Goal: Task Accomplishment & Management: Use online tool/utility

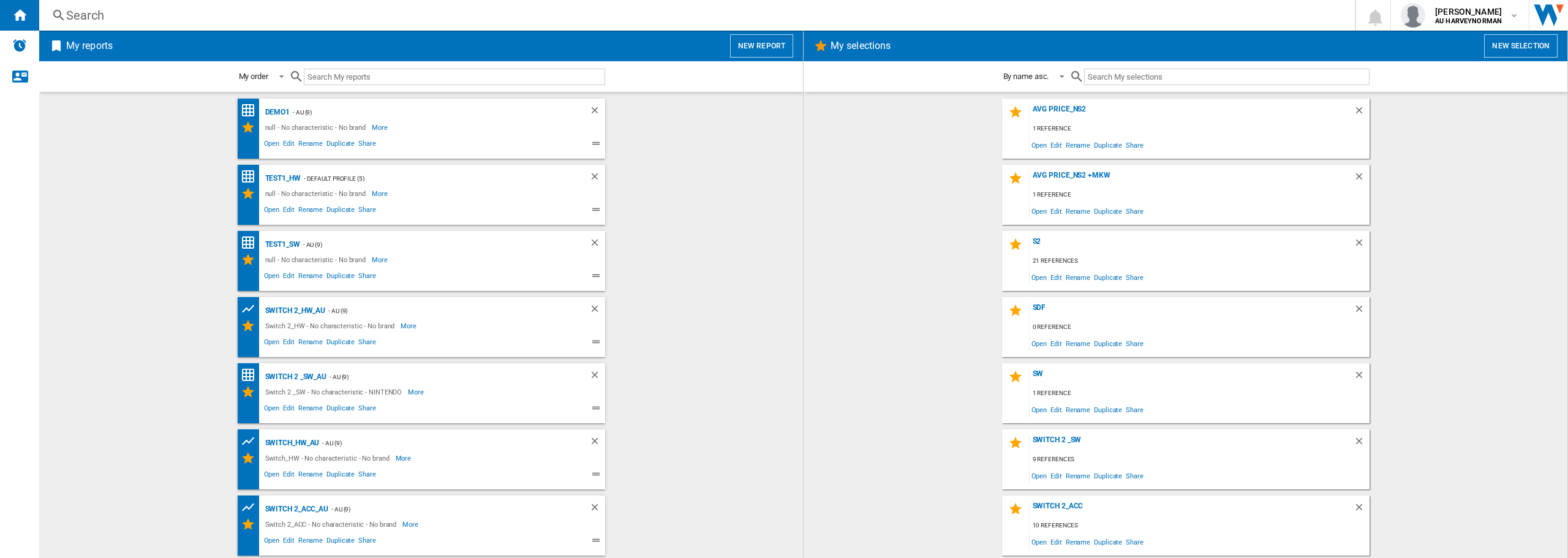
click at [1533, 54] on button "New selection" at bounding box center [1520, 46] width 73 height 24
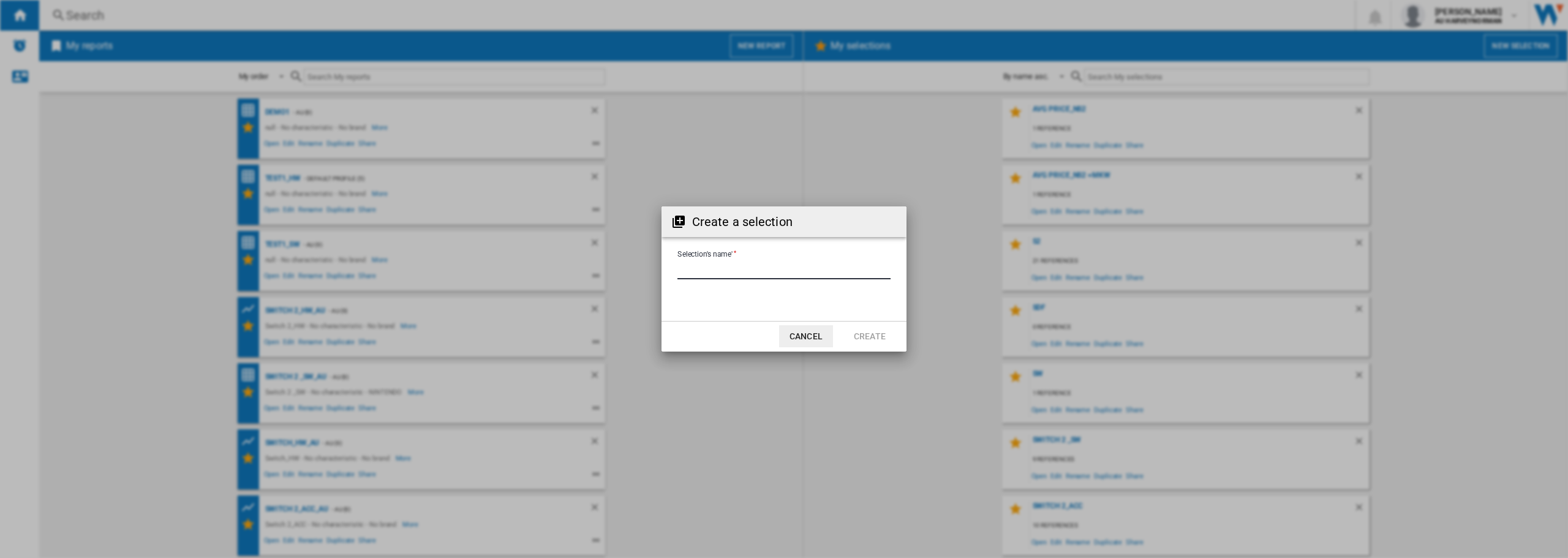
click at [688, 271] on input "Selection's name'" at bounding box center [784, 270] width 213 height 18
click at [795, 335] on button "Cancel" at bounding box center [806, 336] width 54 height 22
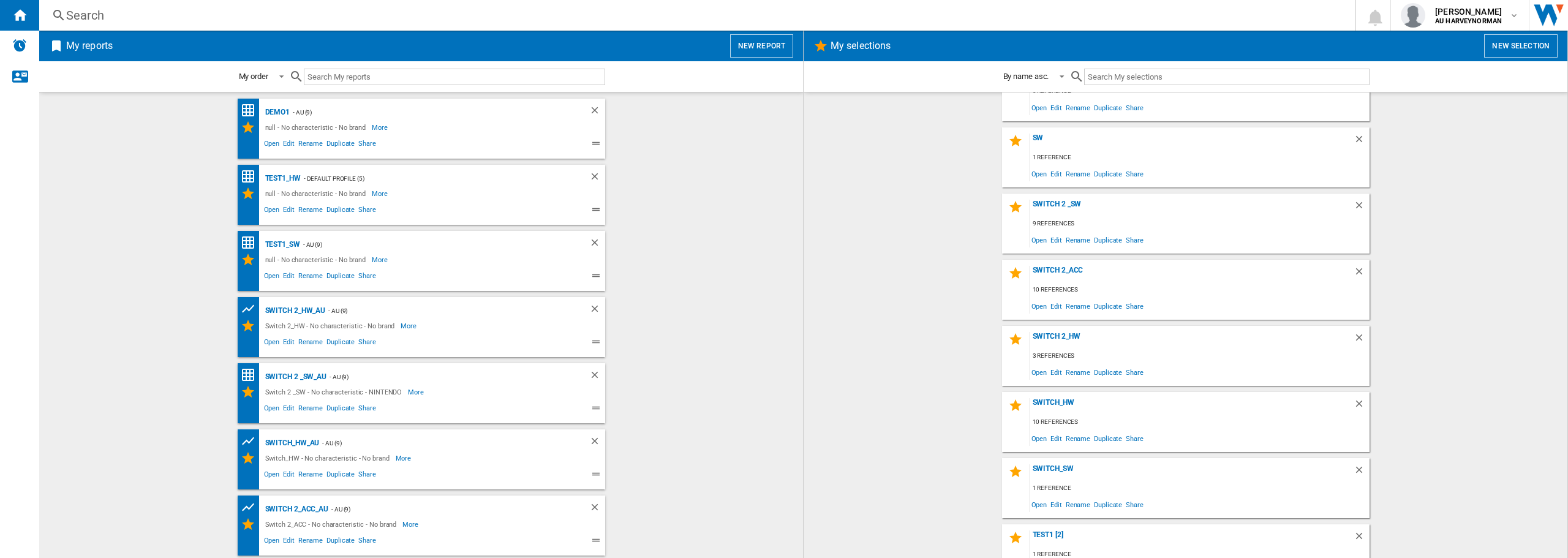
scroll to position [245, 0]
click at [1054, 297] on span "Edit" at bounding box center [1056, 297] width 15 height 17
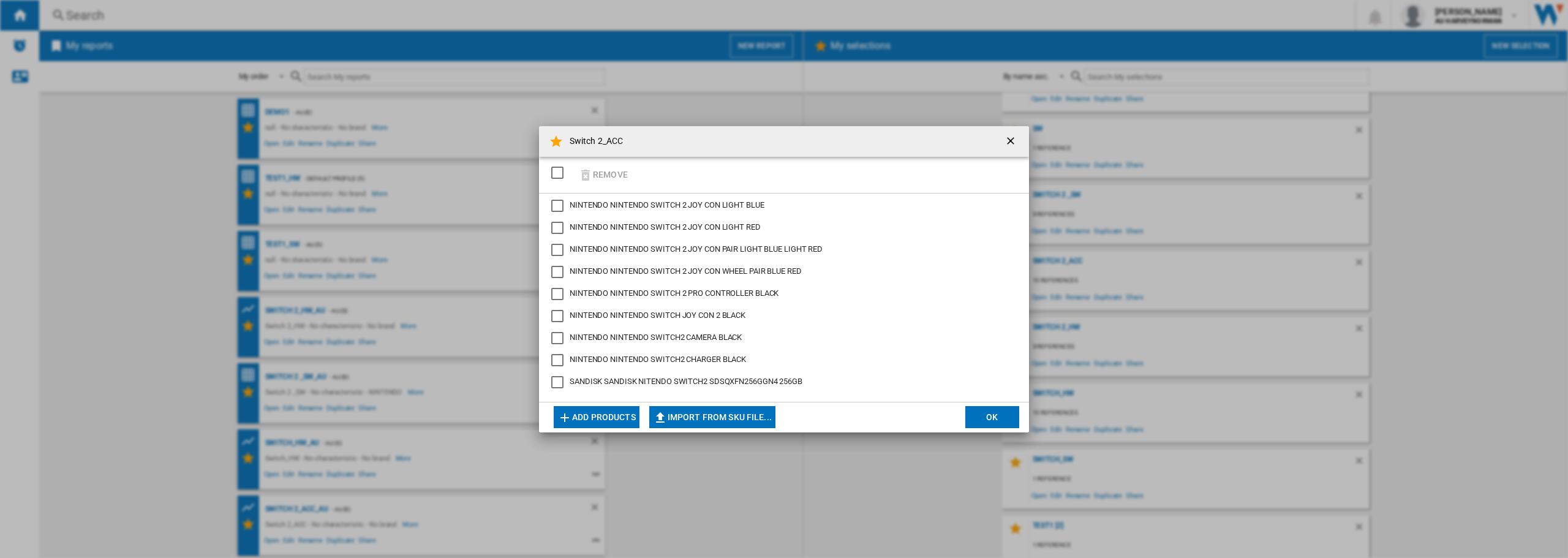
scroll to position [24, 0]
click at [1015, 135] on ng-md-icon "getI18NText('BUTTONS.CLOSE_DIALOG')" at bounding box center [1012, 142] width 15 height 15
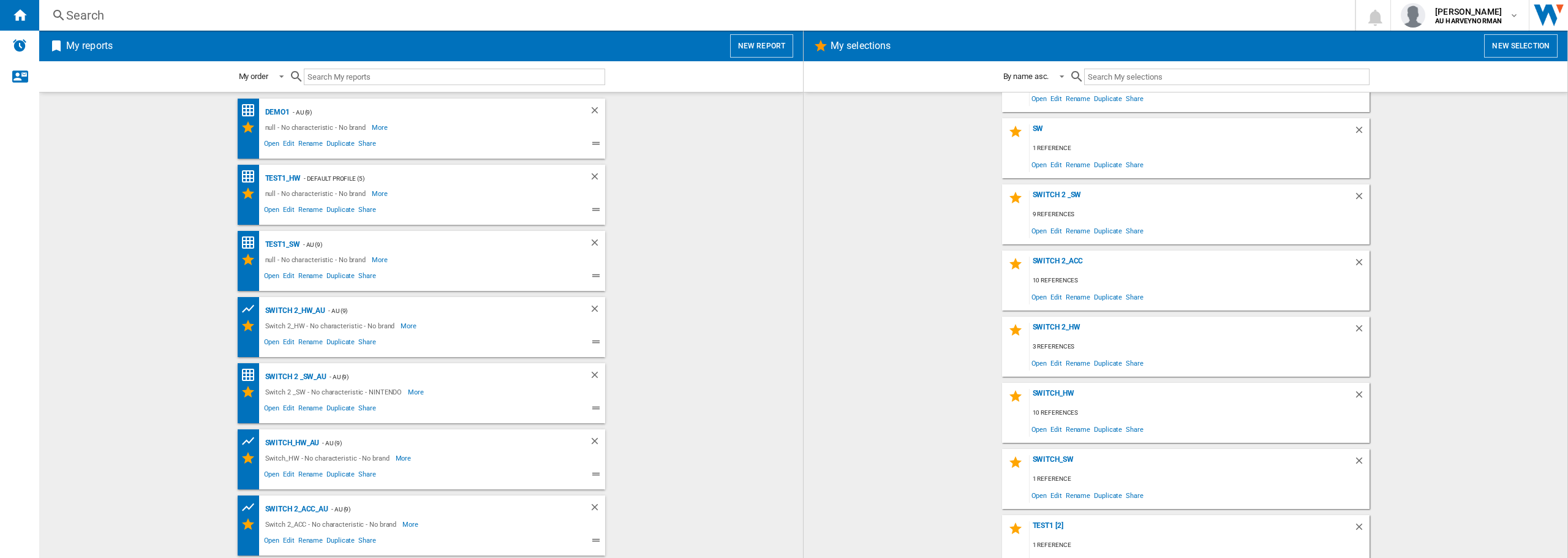
click at [750, 45] on button "New report" at bounding box center [761, 46] width 63 height 24
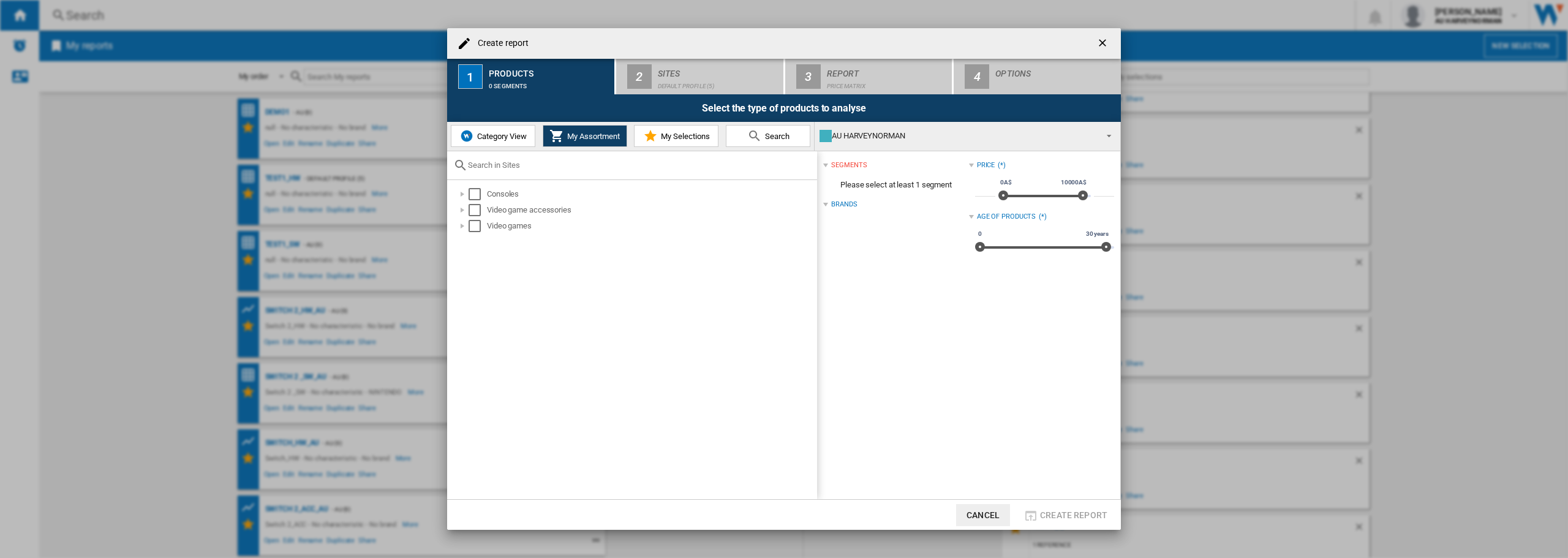
click at [665, 136] on span "My Selections" at bounding box center [684, 136] width 52 height 9
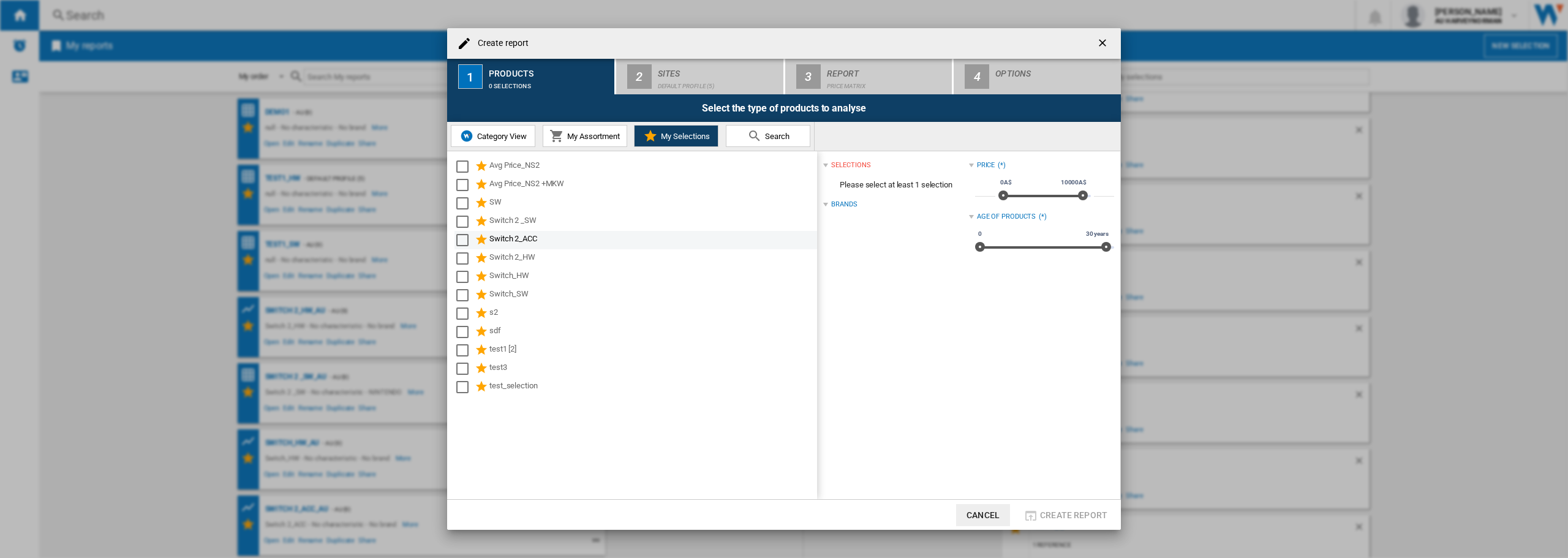
click at [463, 239] on div "Select" at bounding box center [462, 240] width 12 height 12
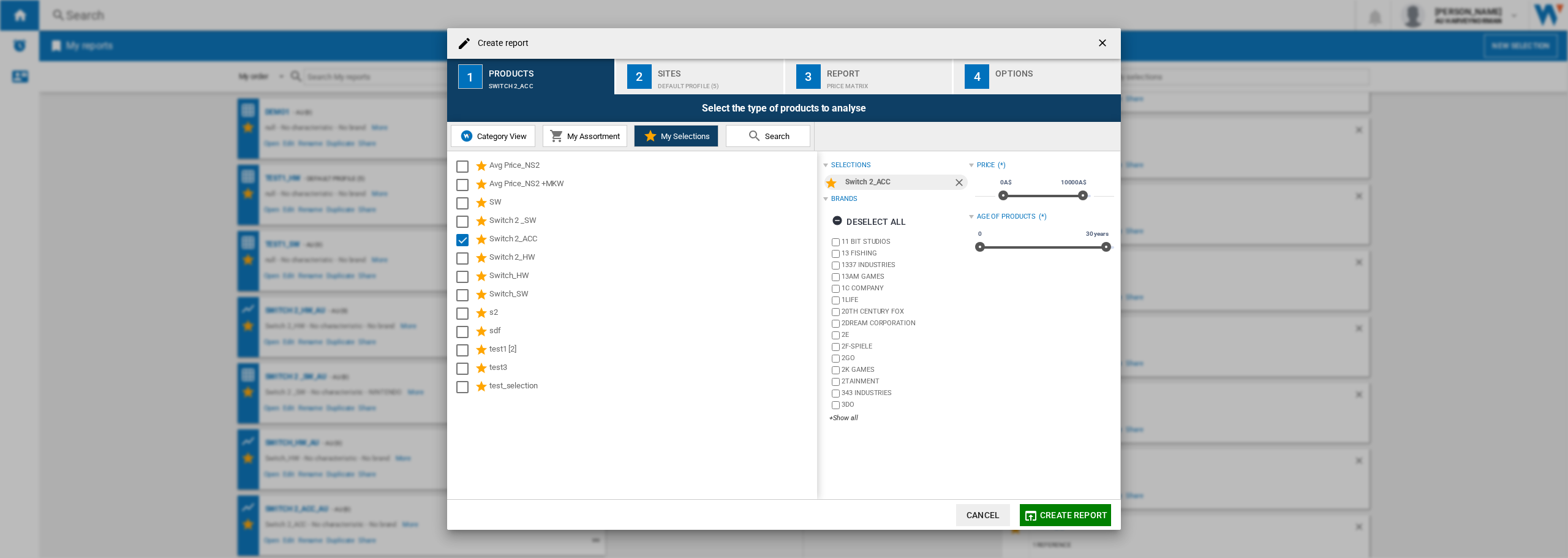
click at [1006, 43] on div "Create report" at bounding box center [784, 43] width 674 height 31
click at [694, 75] on div "Sites" at bounding box center [718, 70] width 121 height 13
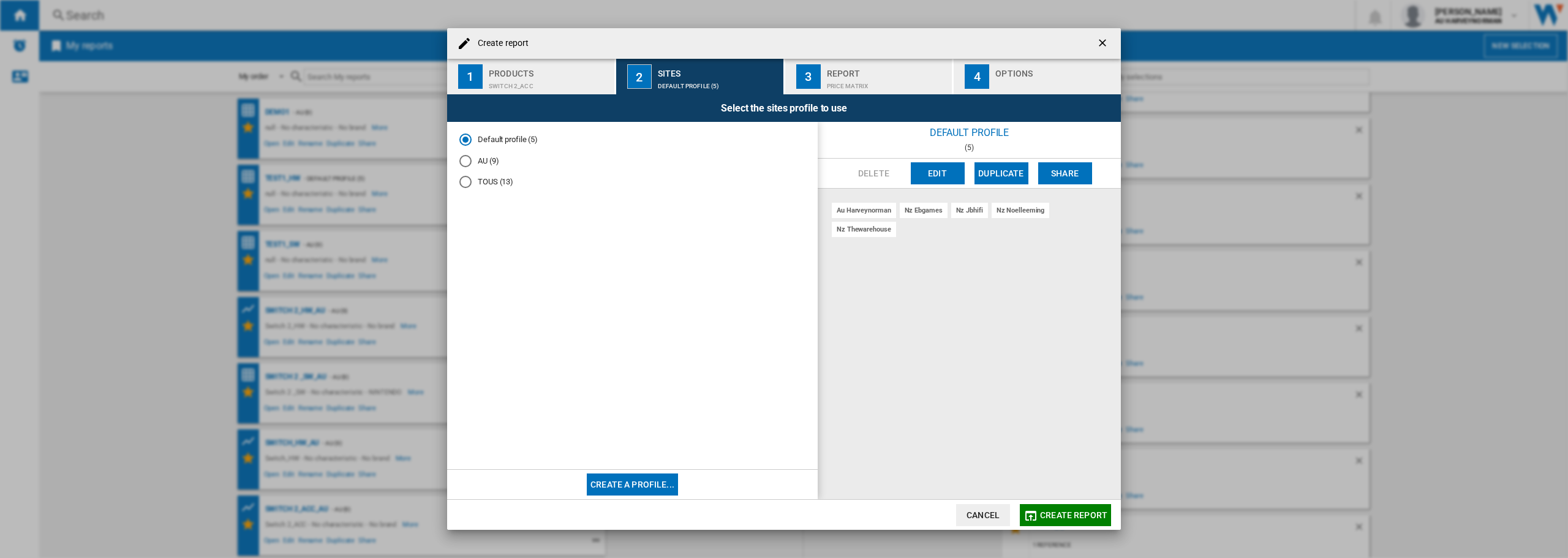
click at [488, 157] on md-radio-button "AU (9)" at bounding box center [632, 161] width 346 height 11
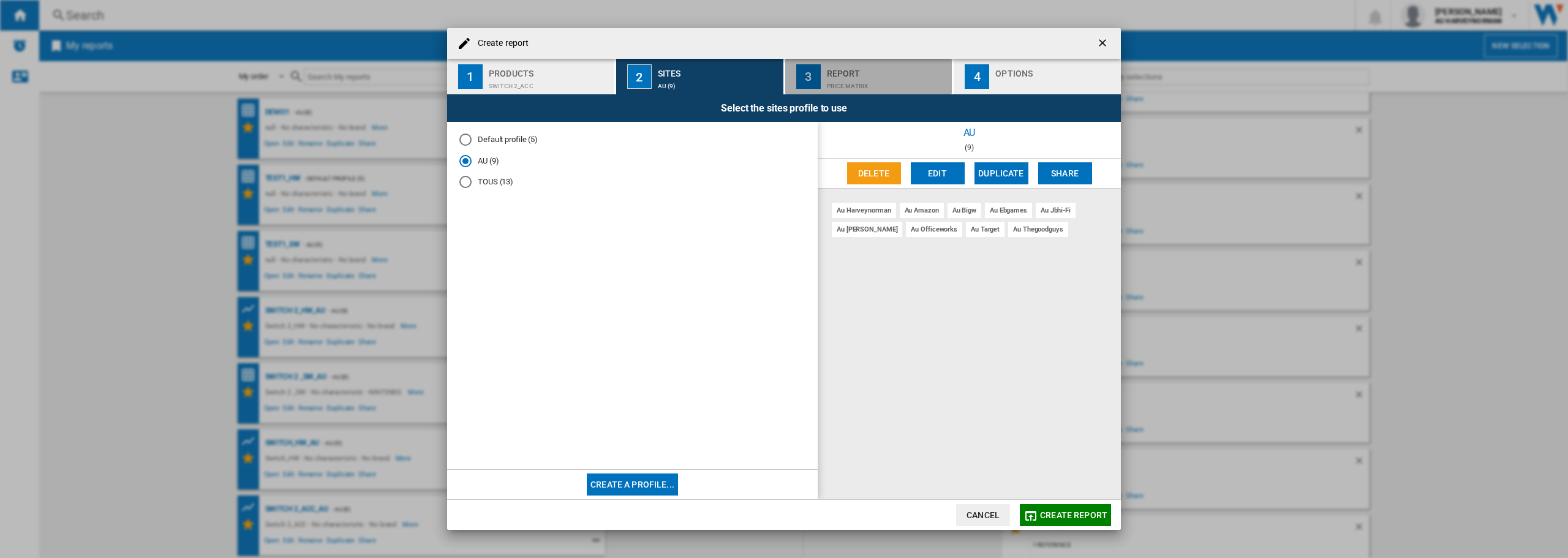
click at [848, 73] on div "Report" at bounding box center [887, 70] width 121 height 13
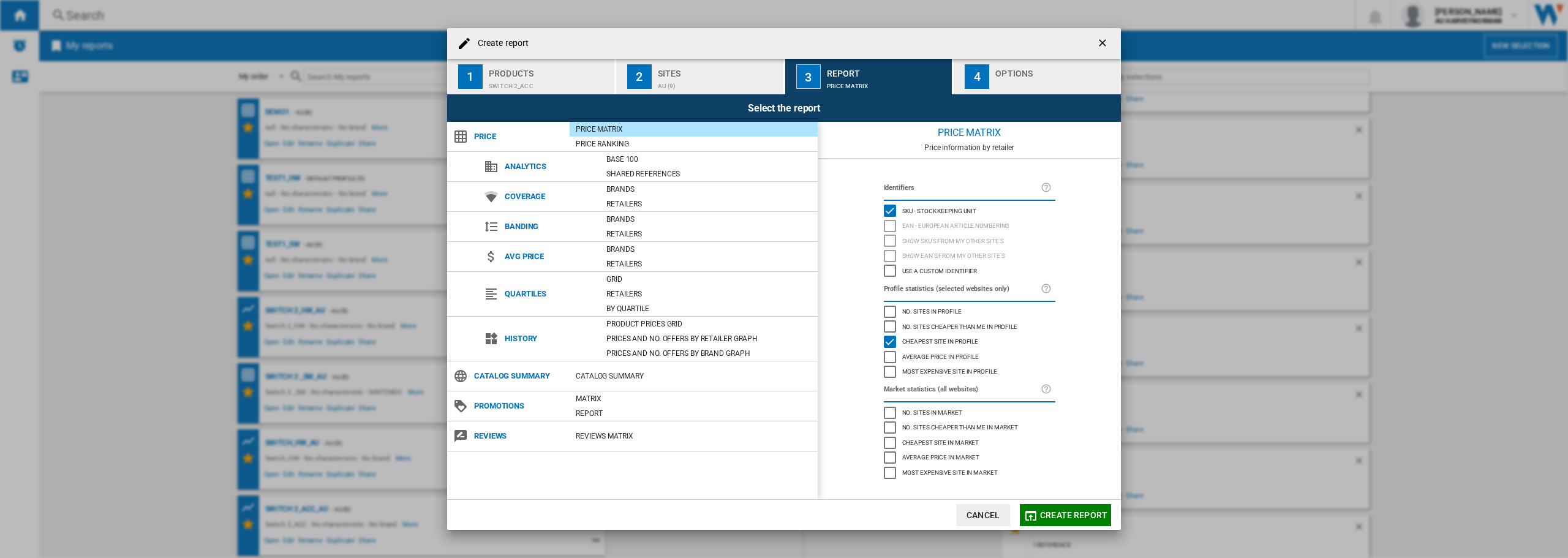
click at [1054, 515] on span "Create report" at bounding box center [1073, 515] width 67 height 10
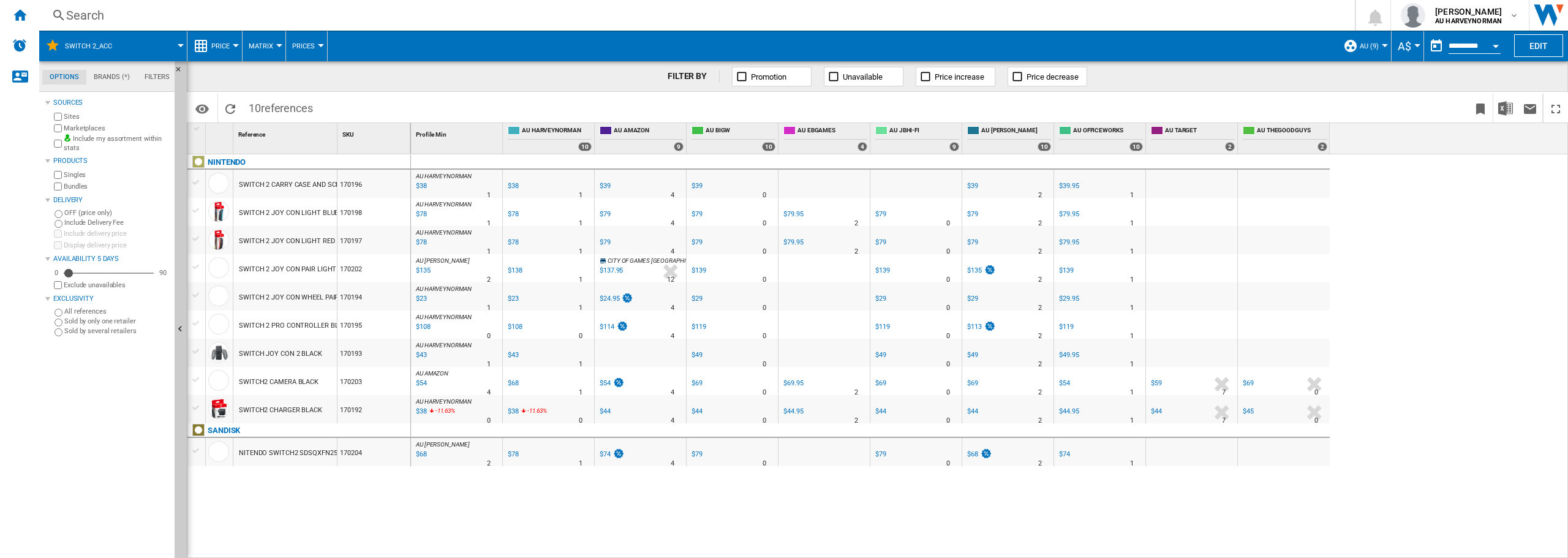
click at [618, 268] on div "$137.95" at bounding box center [611, 270] width 24 height 8
click at [77, 127] on label "Marketplaces" at bounding box center [117, 128] width 106 height 9
drag, startPoint x: 1197, startPoint y: 185, endPoint x: 1208, endPoint y: 351, distance: 166.4
click at [1208, 352] on div "AU HARVEYNORMAN : AU HARVEYNORMAN 0.0 % $38 % N/A 1 AU HARVEYNORMAN : AU HARVEY…" at bounding box center [870, 307] width 919 height 306
click at [1470, 40] on md-datepicker "**********" at bounding box center [1468, 46] width 88 height 24
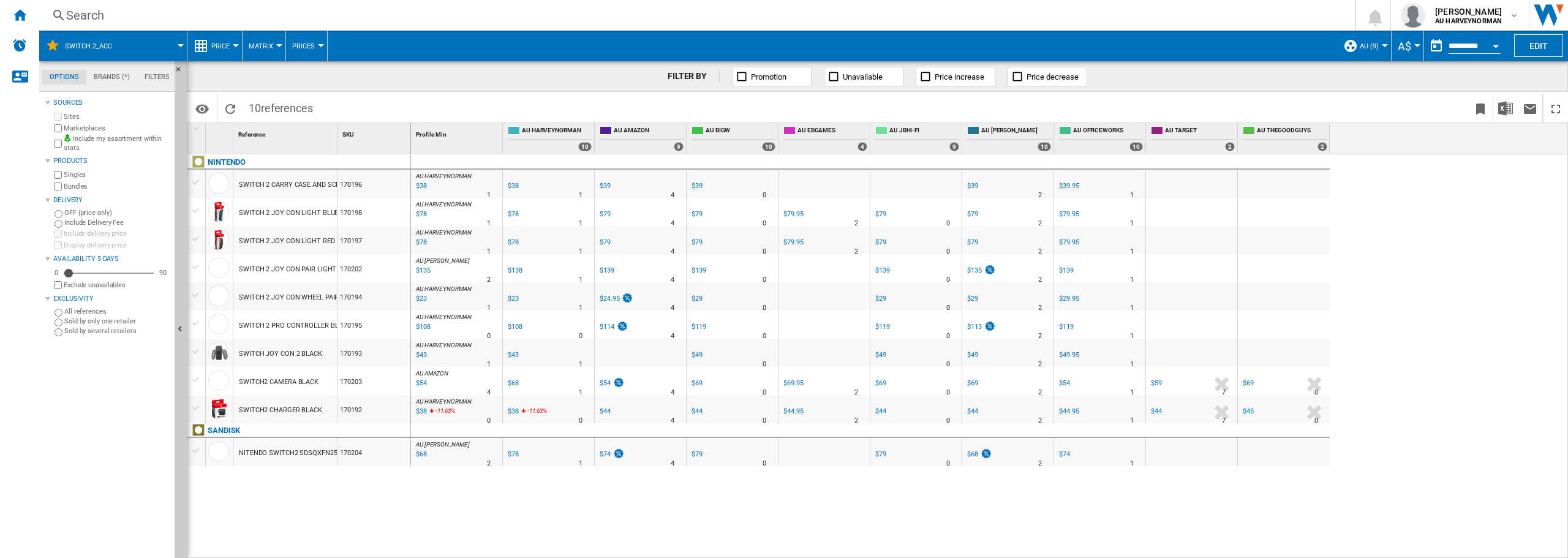
click at [1504, 50] on button "Open calendar" at bounding box center [1495, 44] width 22 height 22
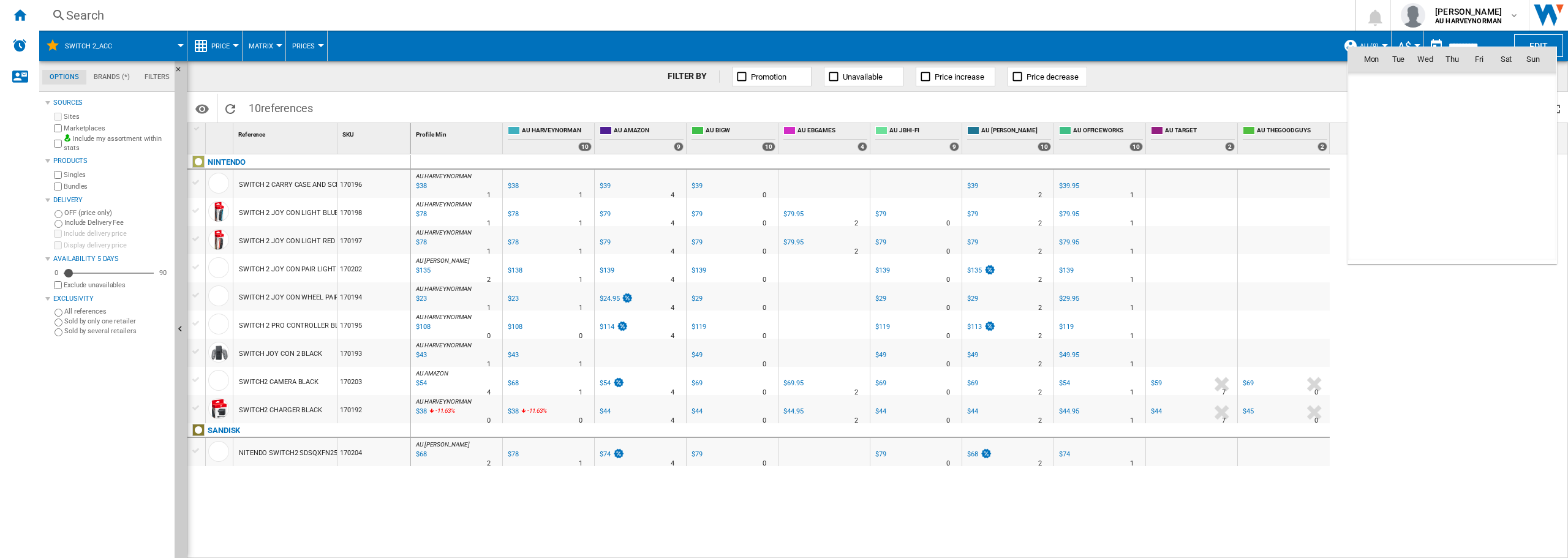
scroll to position [5846, 0]
click at [1450, 118] on span "4" at bounding box center [1452, 113] width 24 height 24
type input "**********"
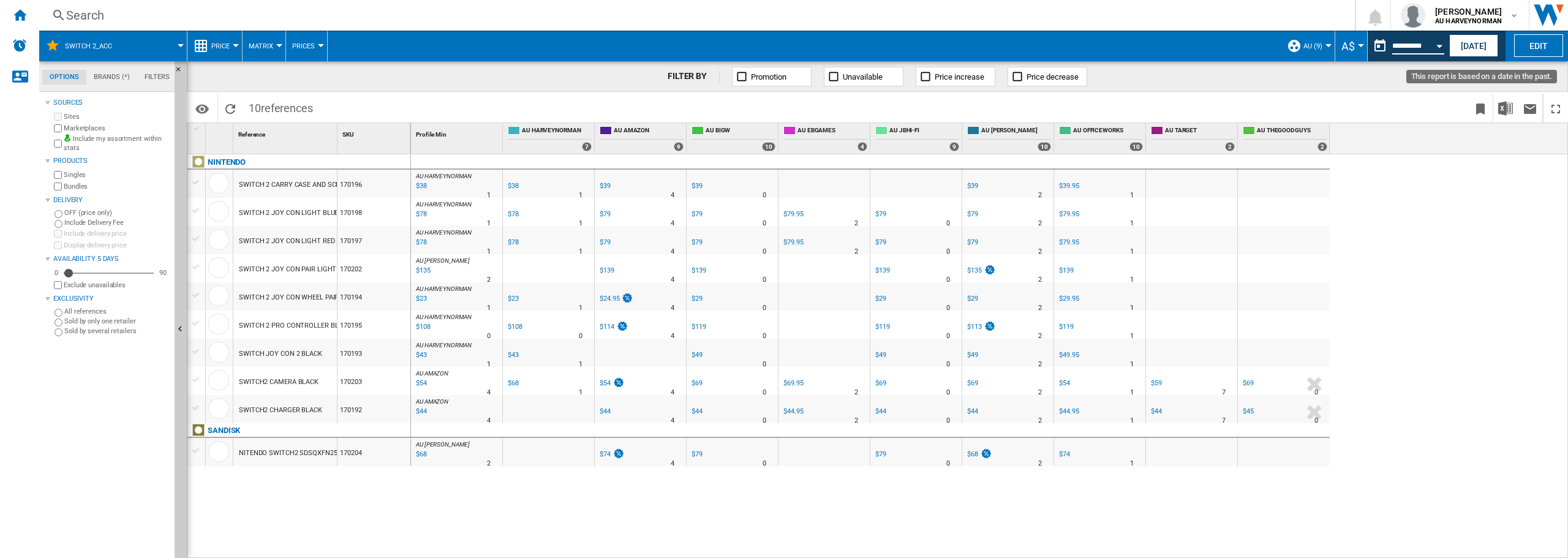
click at [1422, 46] on input "**********" at bounding box center [1418, 47] width 52 height 11
click at [1441, 42] on button "Open calendar" at bounding box center [1439, 44] width 22 height 22
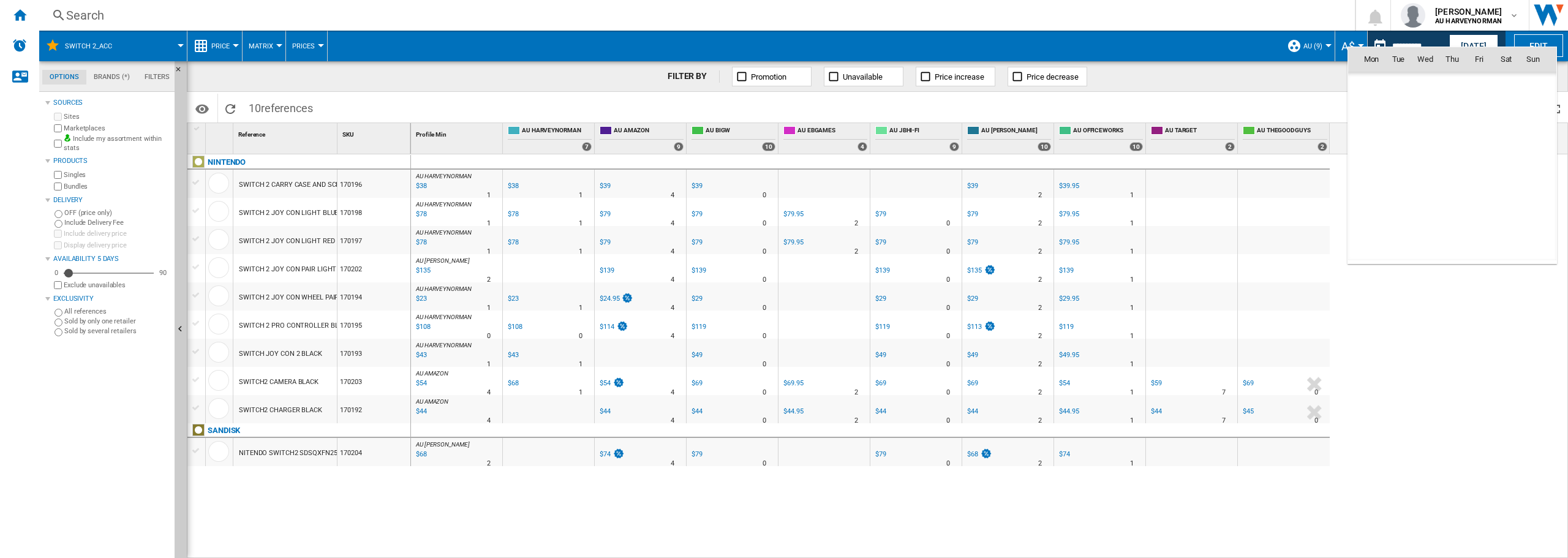
scroll to position [5846, 0]
click at [1423, 115] on span "3" at bounding box center [1425, 113] width 24 height 24
type input "**********"
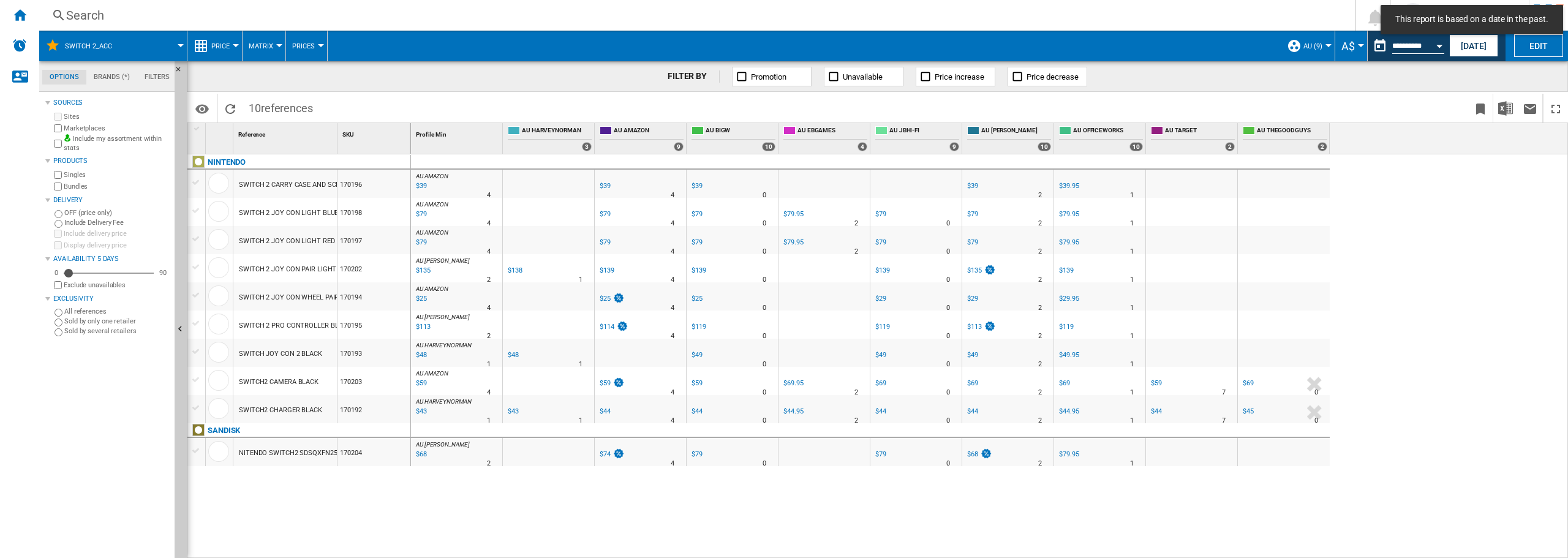
click at [1456, 265] on div "AU AMAZON : -1.0 % $39 % N/A 4 AU AMAZON : -1.0 % $39 % N/A" at bounding box center [989, 356] width 1157 height 404
click at [1418, 46] on input "**********" at bounding box center [1418, 47] width 52 height 11
click at [1439, 51] on button "Open calendar" at bounding box center [1439, 44] width 22 height 22
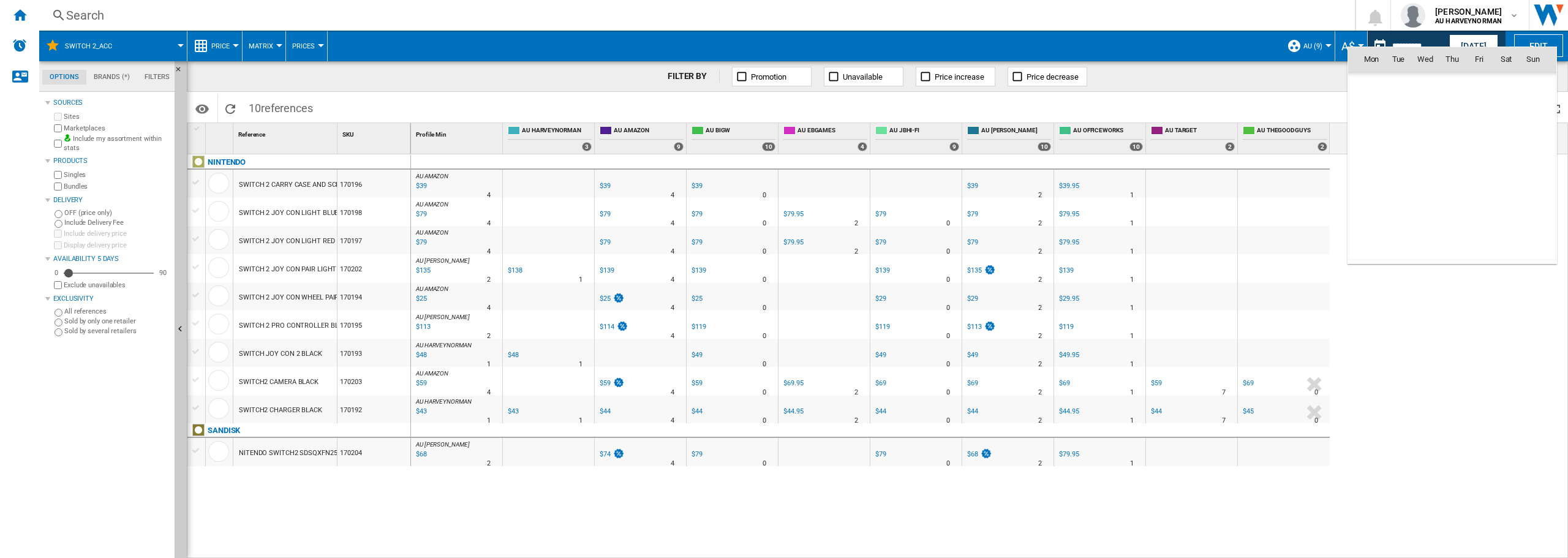
scroll to position [5846, 0]
click at [1480, 113] on span "5" at bounding box center [1479, 113] width 25 height 25
type input "**********"
